Goal: Communication & Community: Answer question/provide support

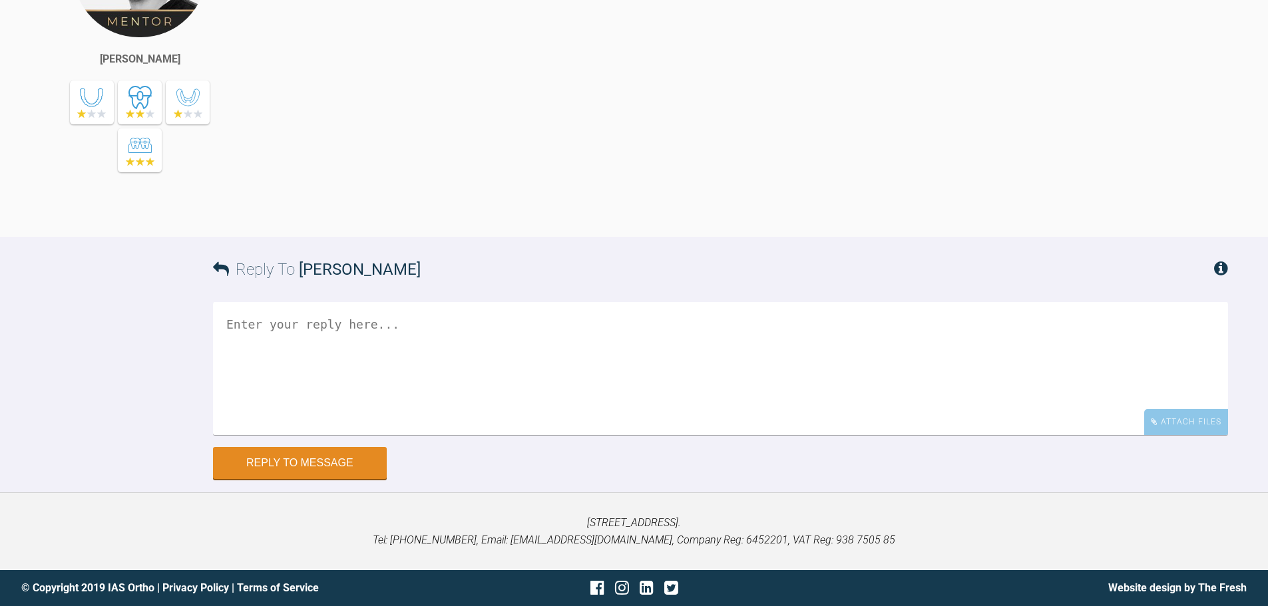
scroll to position [6444, 0]
click at [1198, 416] on div "Attach Files" at bounding box center [1186, 422] width 84 height 26
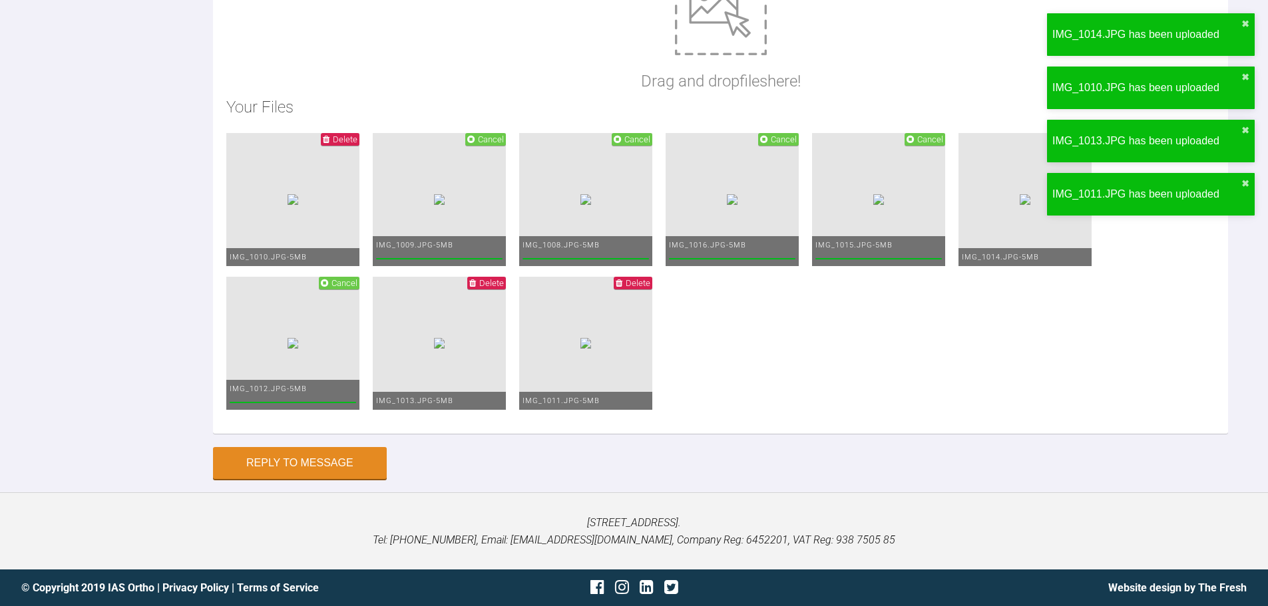
scroll to position [6750, 0]
drag, startPoint x: 493, startPoint y: 49, endPoint x: 498, endPoint y: 43, distance: 8.0
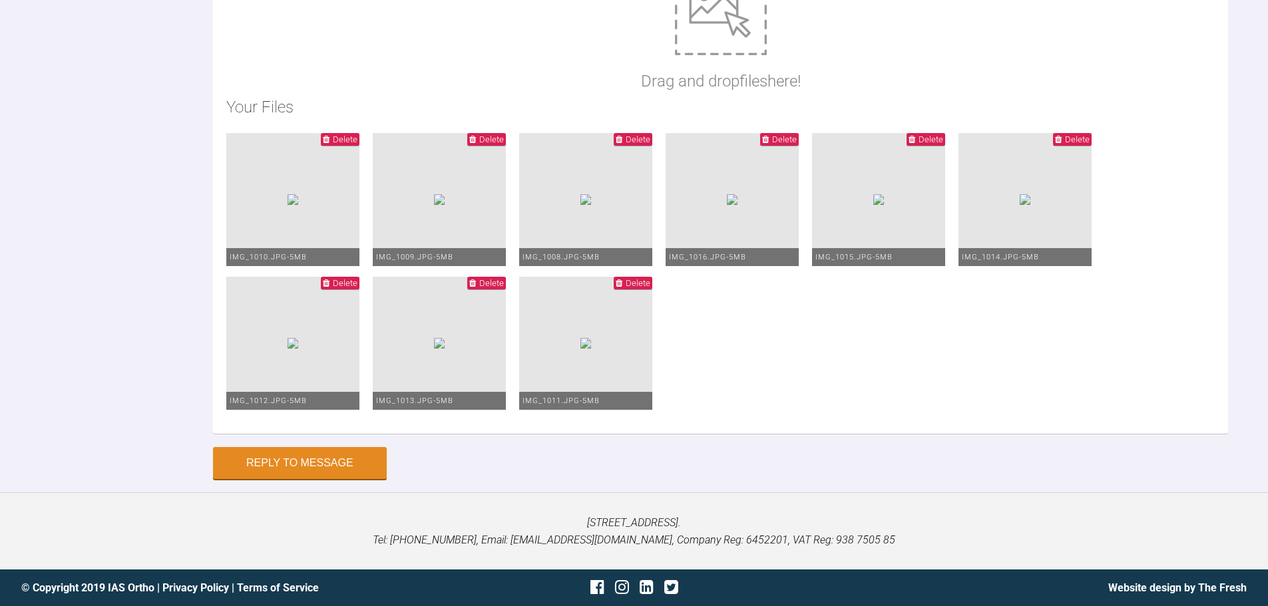
scroll to position [6922, 0]
type textarea "Hi Zaid, This is Lily this morning. I have gone to 19*25 SS U+L and PC's as sho…"
click at [339, 471] on button "Reply to Message" at bounding box center [300, 464] width 174 height 32
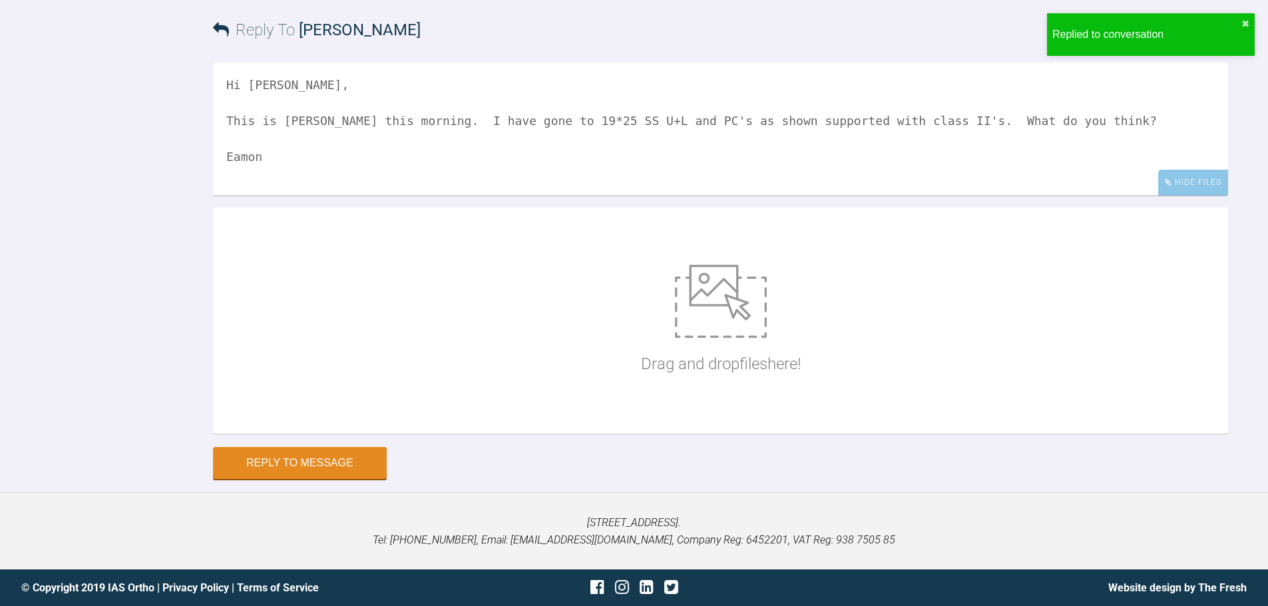
scroll to position [6888, 0]
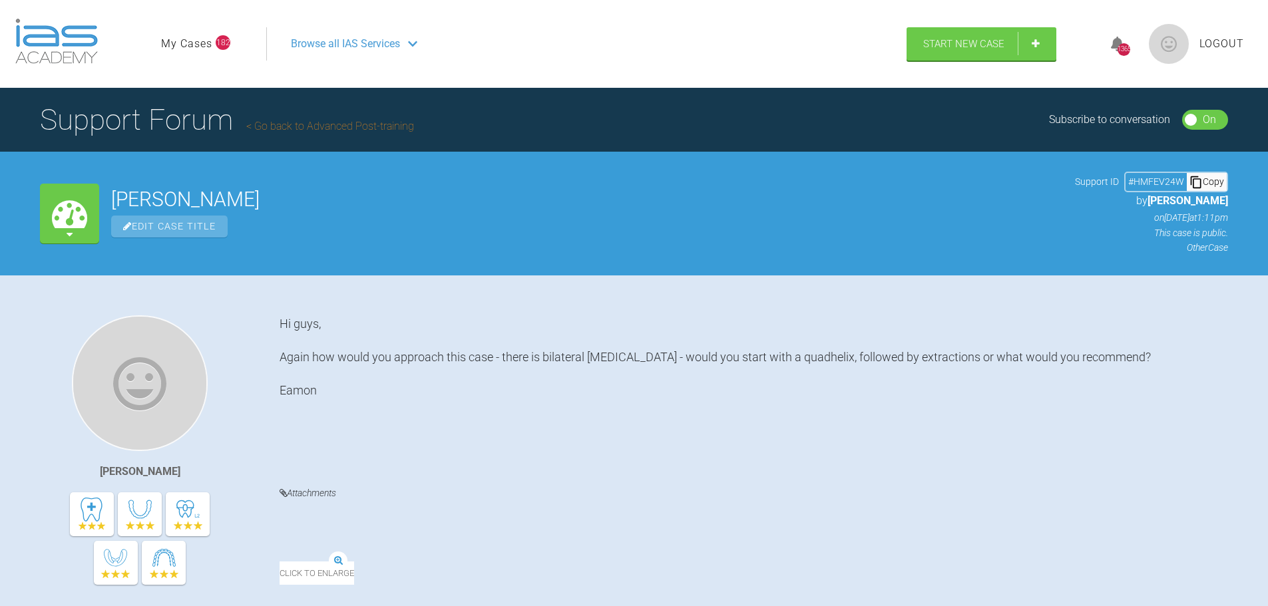
scroll to position [13044, 0]
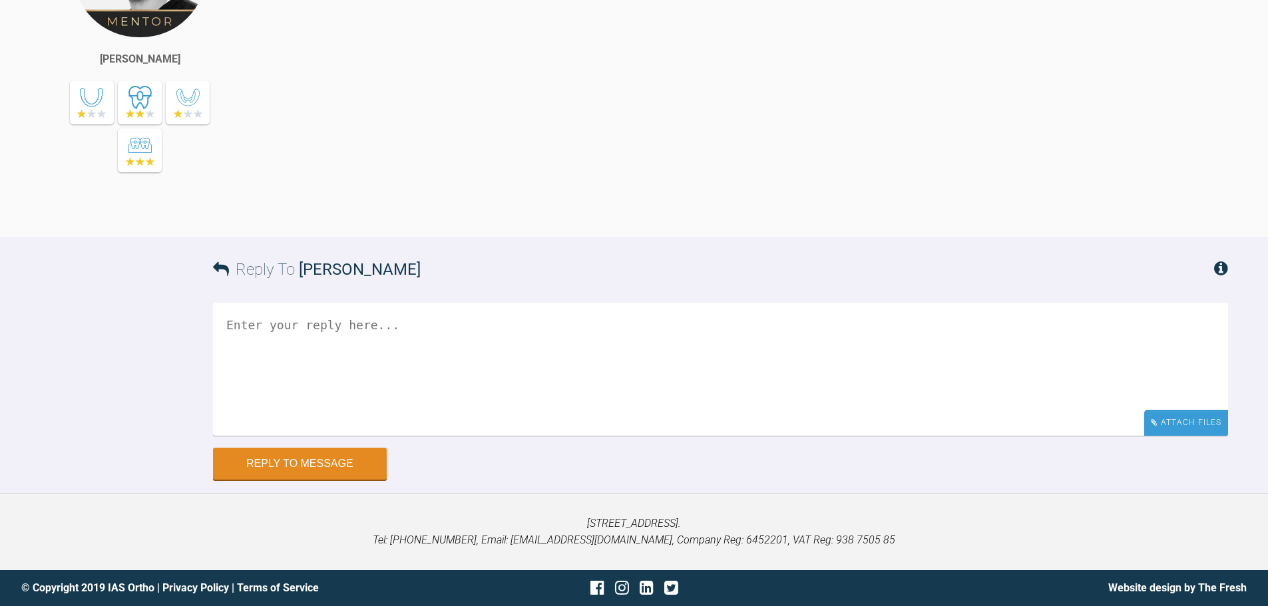
click at [1173, 418] on div "Attach Files" at bounding box center [1186, 423] width 84 height 26
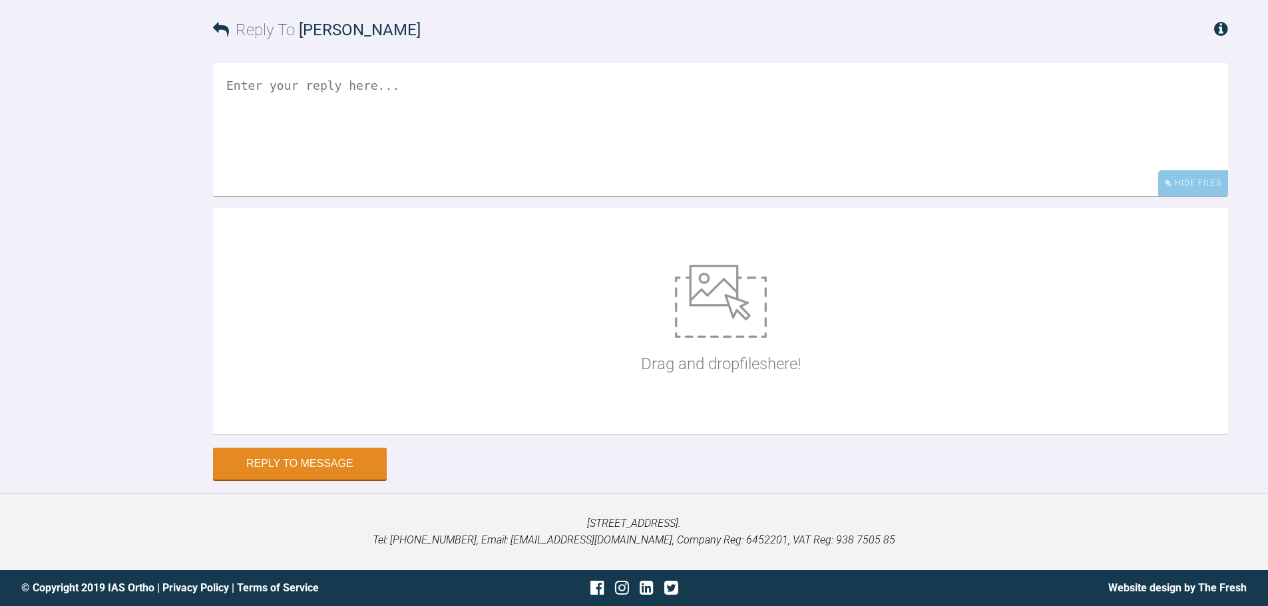
scroll to position [13283, 0]
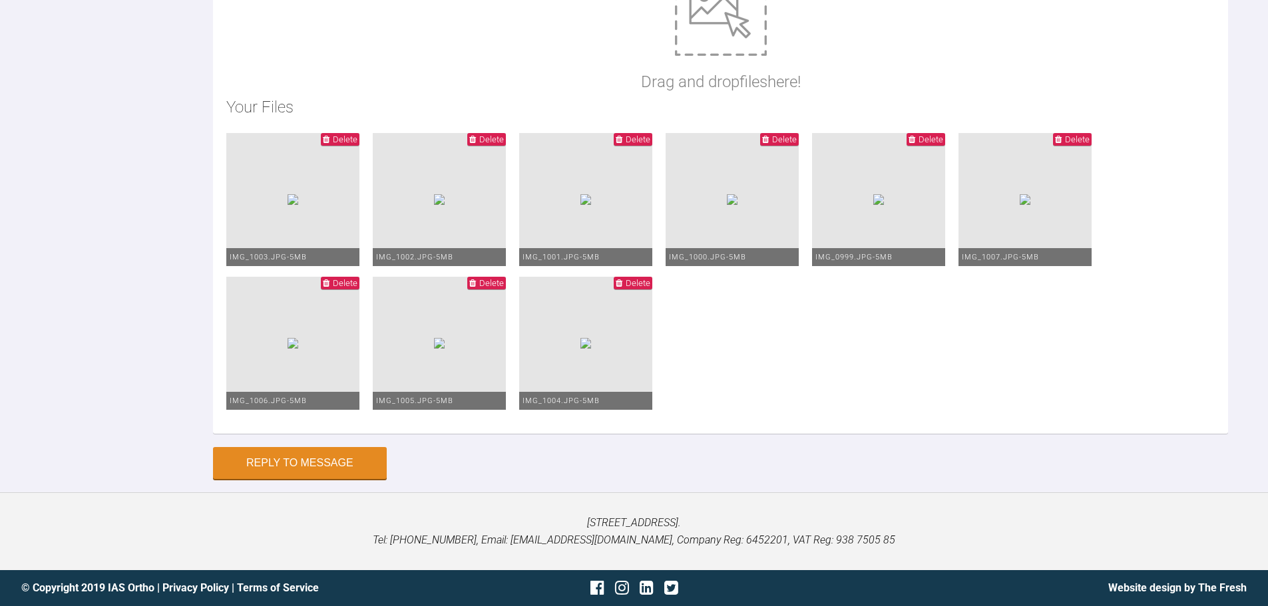
type textarea "Hi [PERSON_NAME], This is Eve [DATE]. We had a debond LR7 - I have rebonded but…"
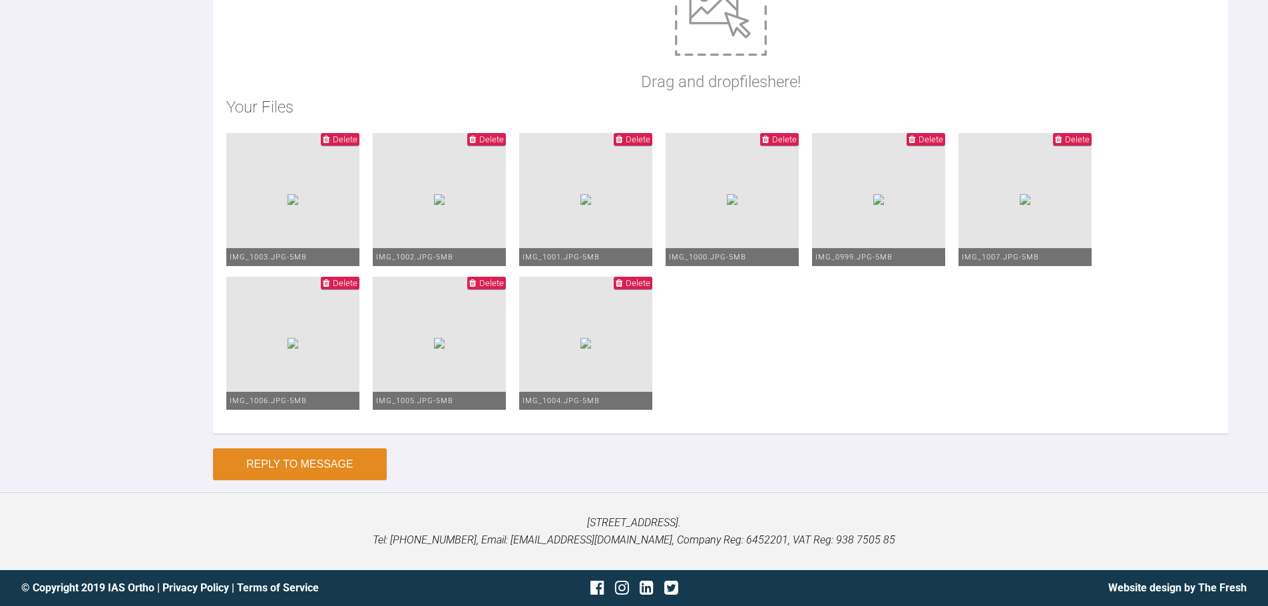
click at [353, 466] on button "Reply to Message" at bounding box center [300, 464] width 174 height 32
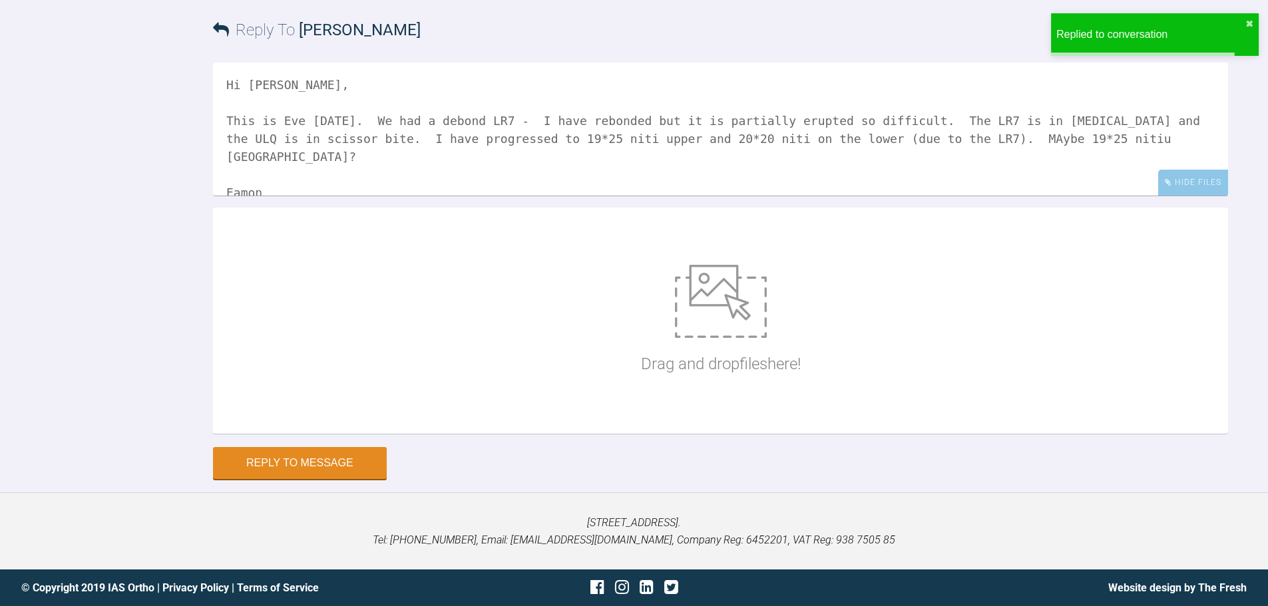
scroll to position [13487, 0]
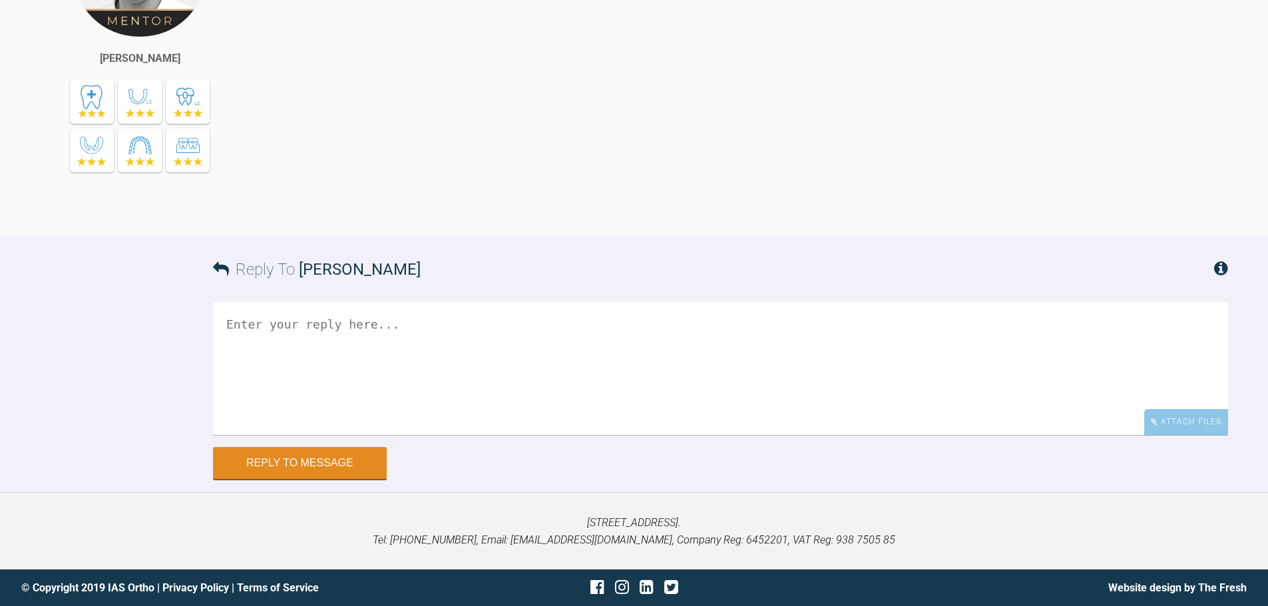
scroll to position [20431, 0]
click at [1208, 431] on div "Attach Files" at bounding box center [1186, 422] width 84 height 26
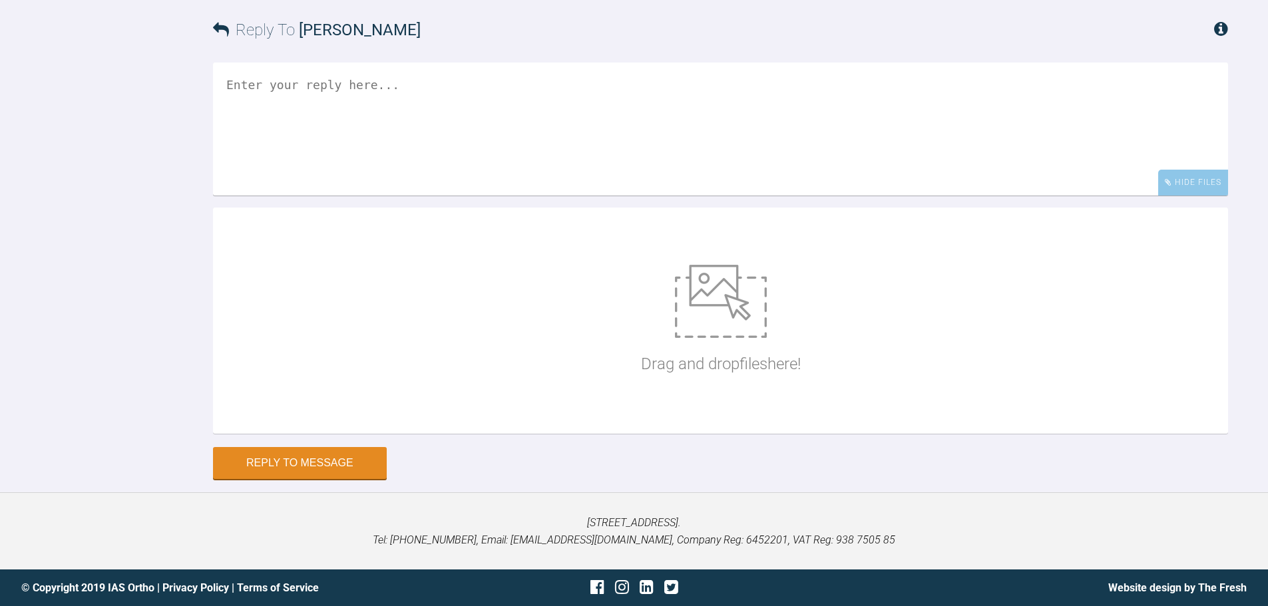
scroll to position [20671, 0]
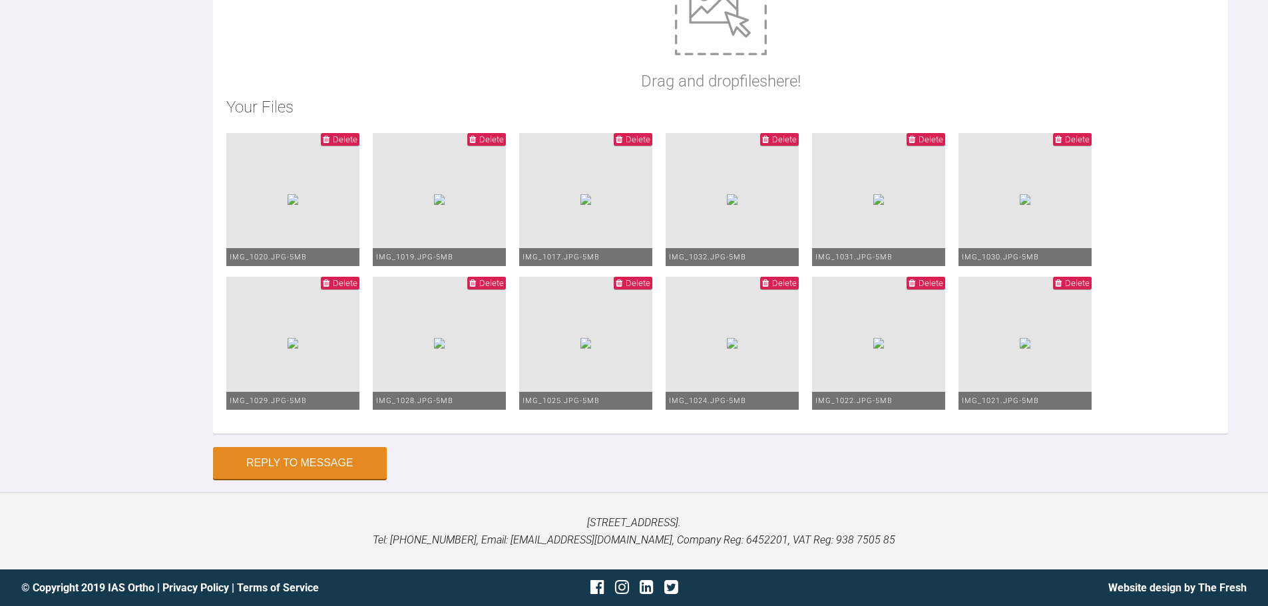
scroll to position [20338, 0]
type textarea "Hi Asif, This is Cara this morning. The LR5 needs to rotate a little further. I…"
click at [307, 460] on button "Reply to Message" at bounding box center [300, 464] width 174 height 32
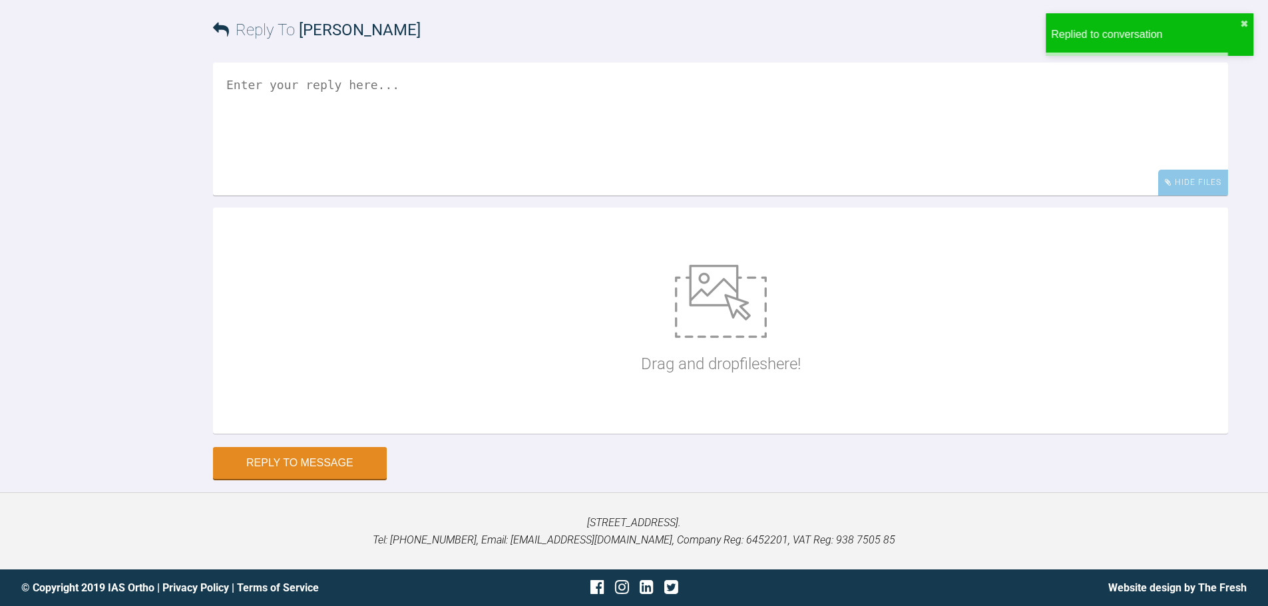
scroll to position [20875, 0]
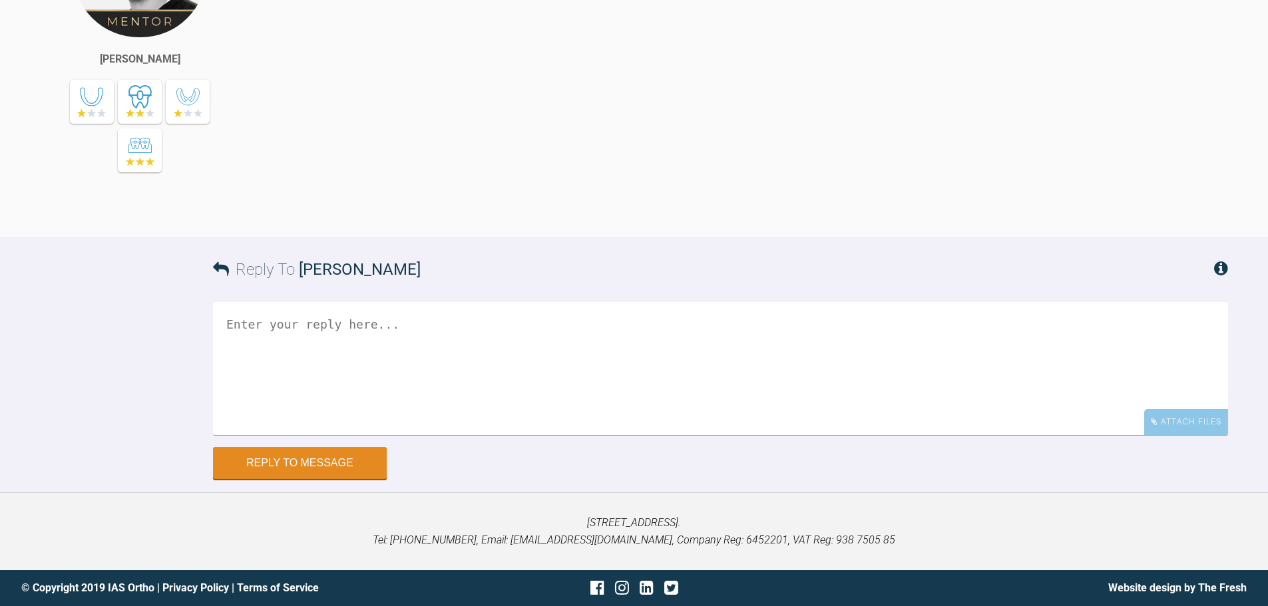
scroll to position [18542, 0]
